Goal: Navigation & Orientation: Find specific page/section

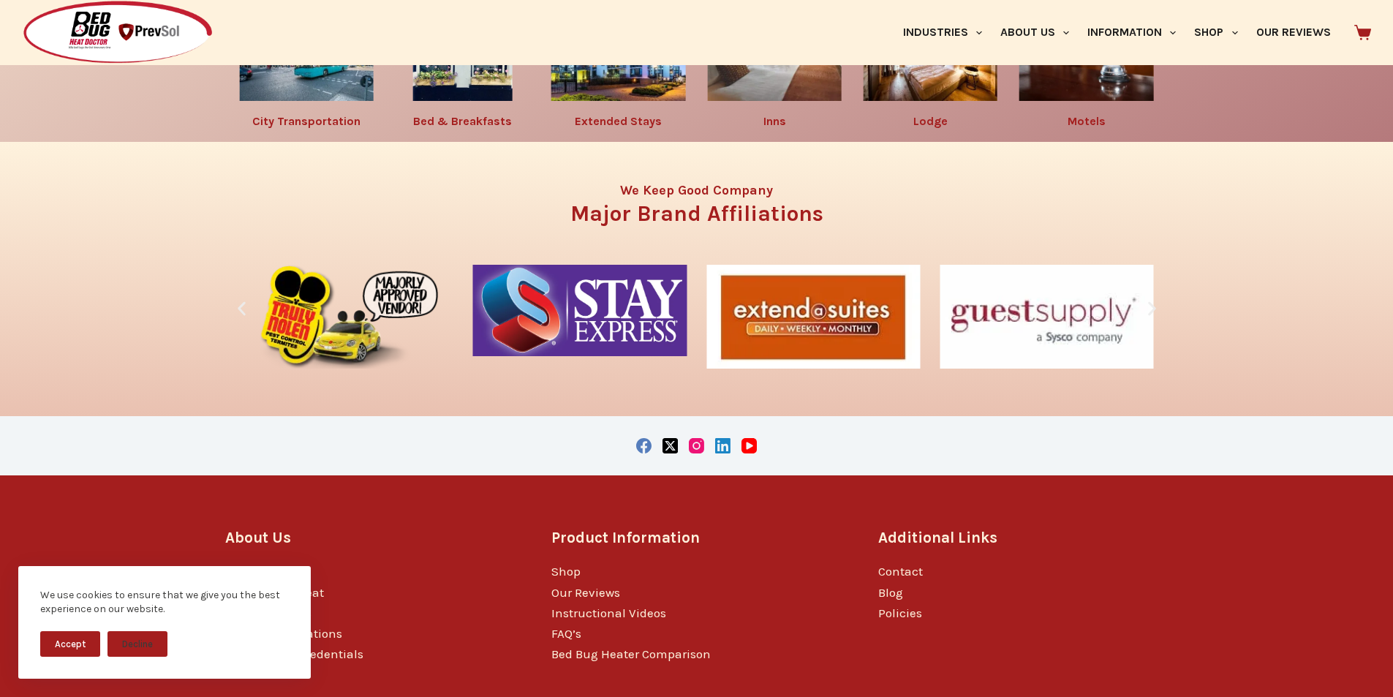
scroll to position [2628, 0]
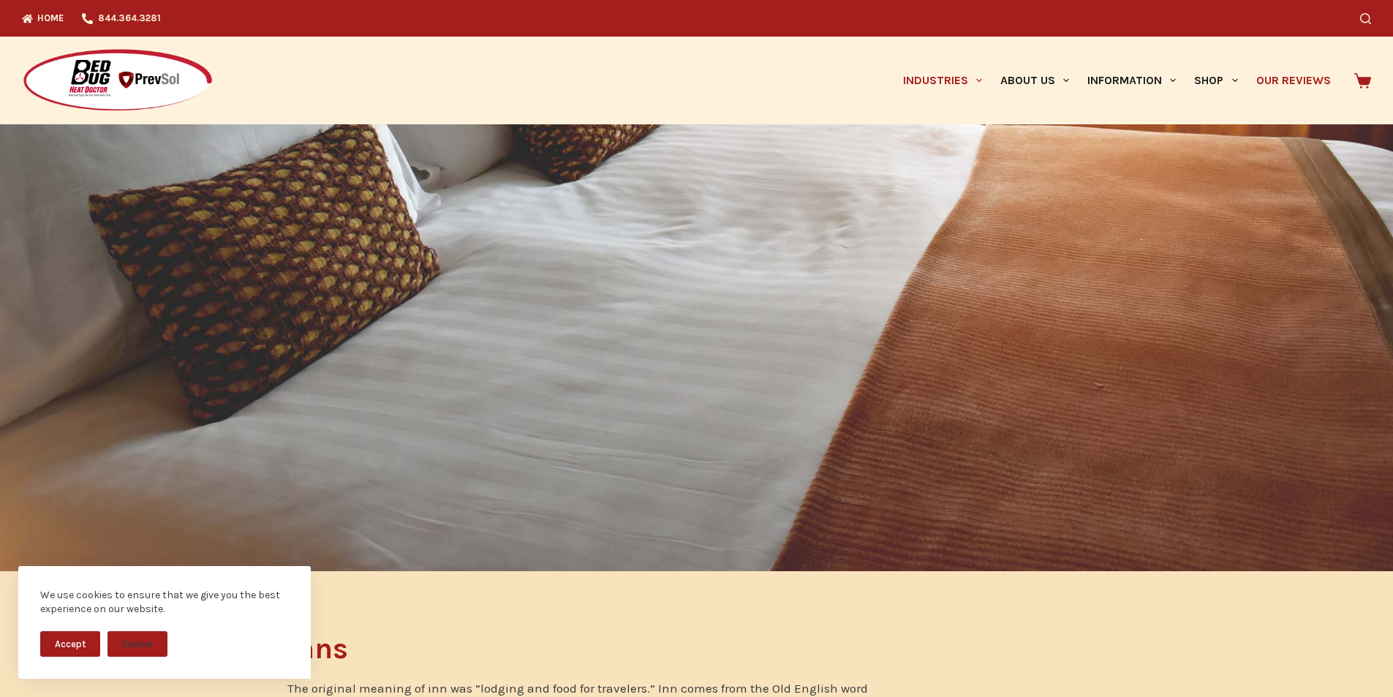
click at [1255, 51] on link "Our Reviews" at bounding box center [1293, 81] width 93 height 88
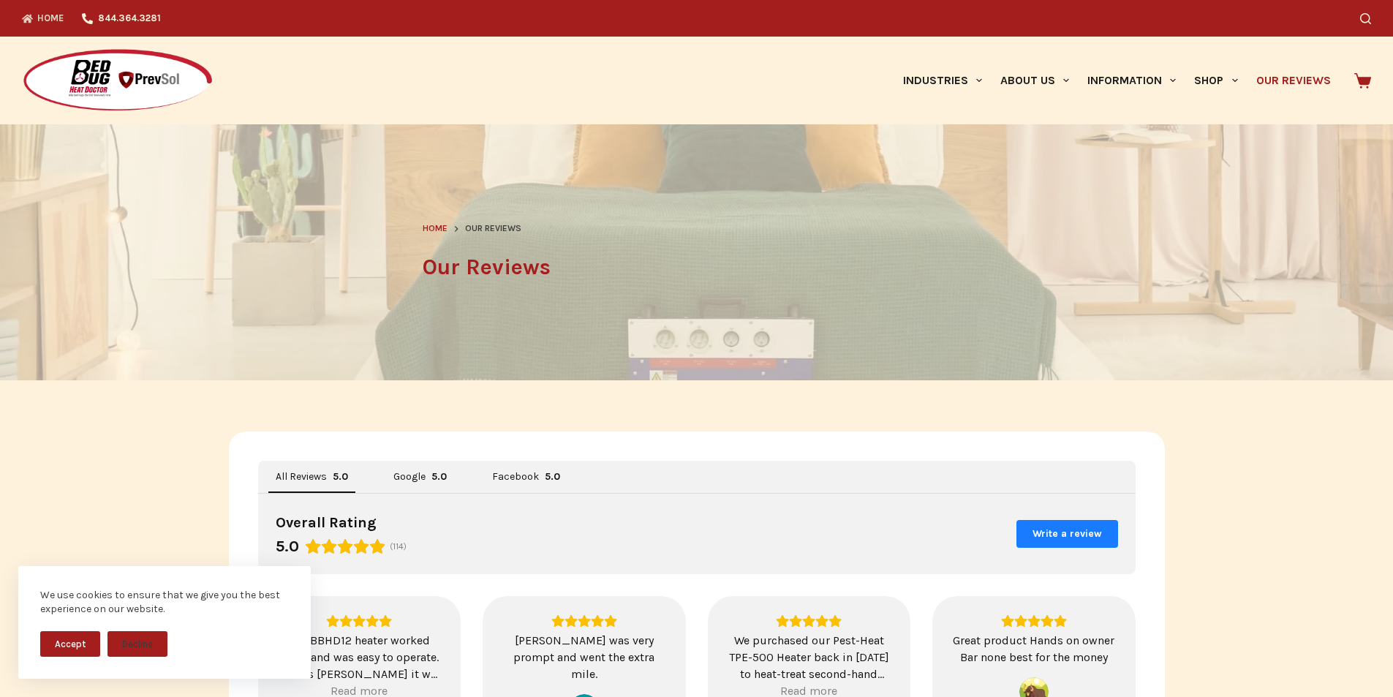
click at [22, 11] on link "Home" at bounding box center [47, 18] width 51 height 37
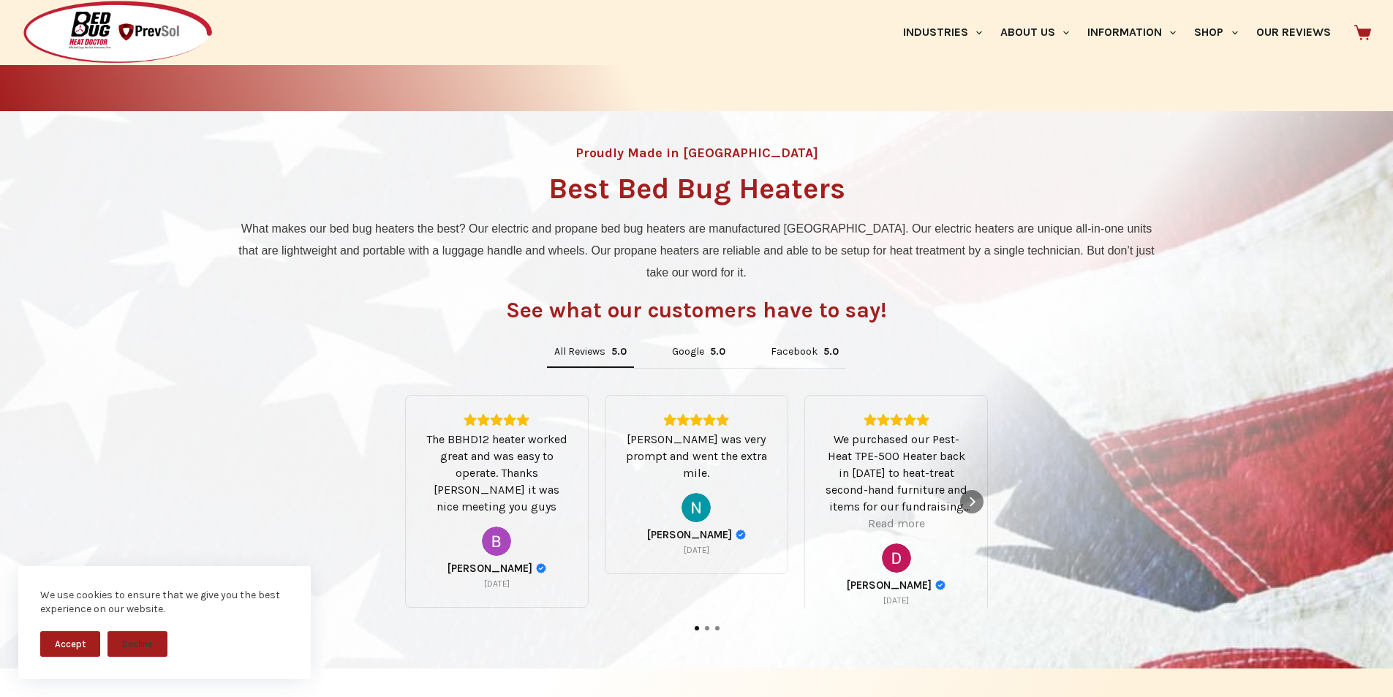
scroll to position [701, 0]
